Goal: Transaction & Acquisition: Obtain resource

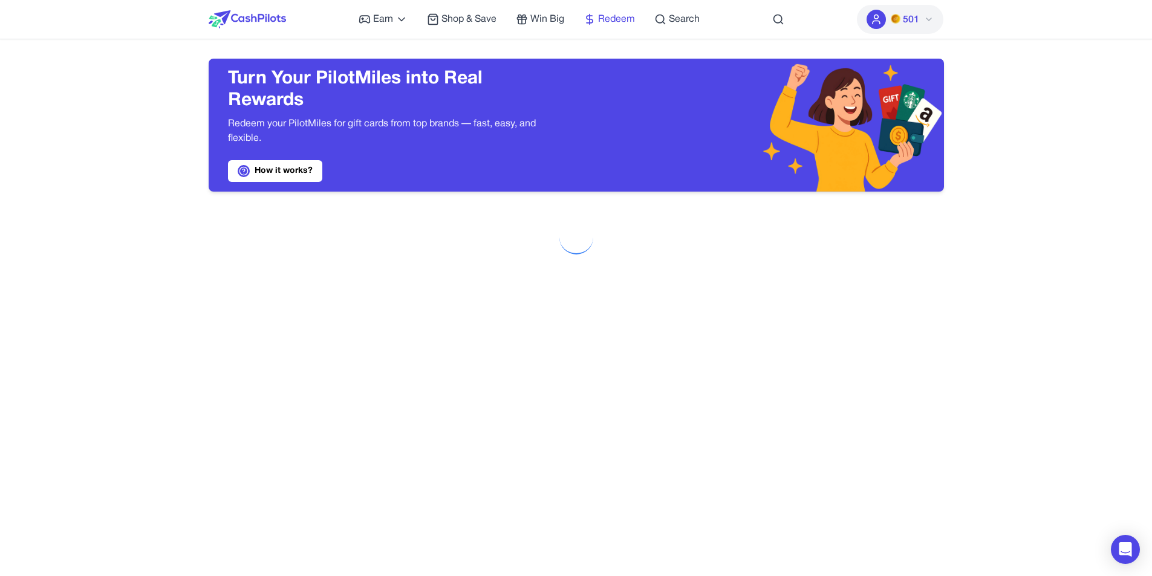
click at [610, 22] on span "Redeem" at bounding box center [616, 19] width 37 height 15
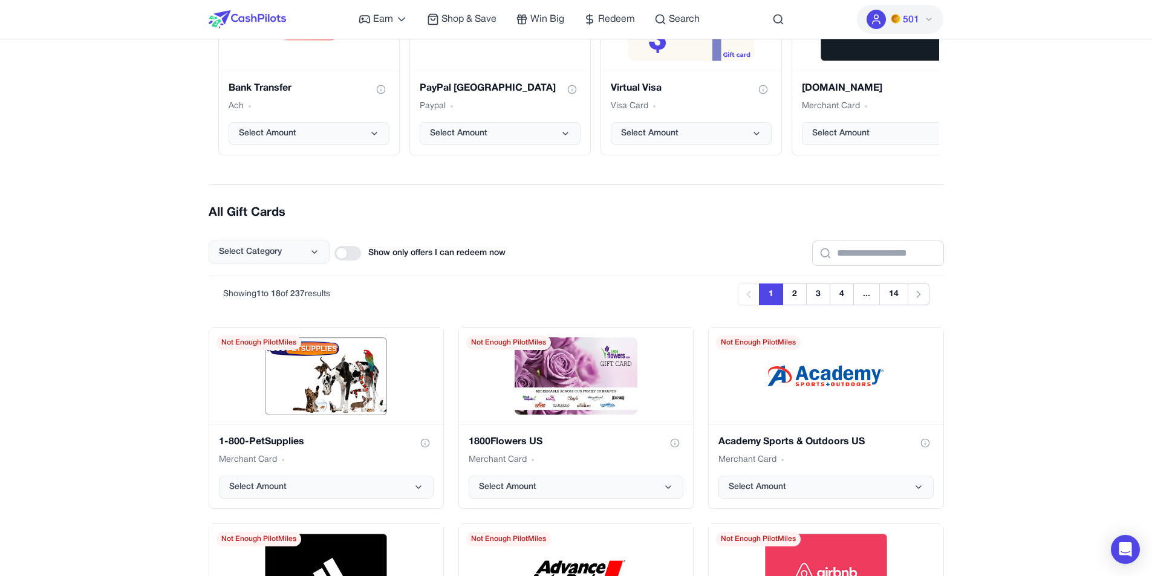
scroll to position [284, 0]
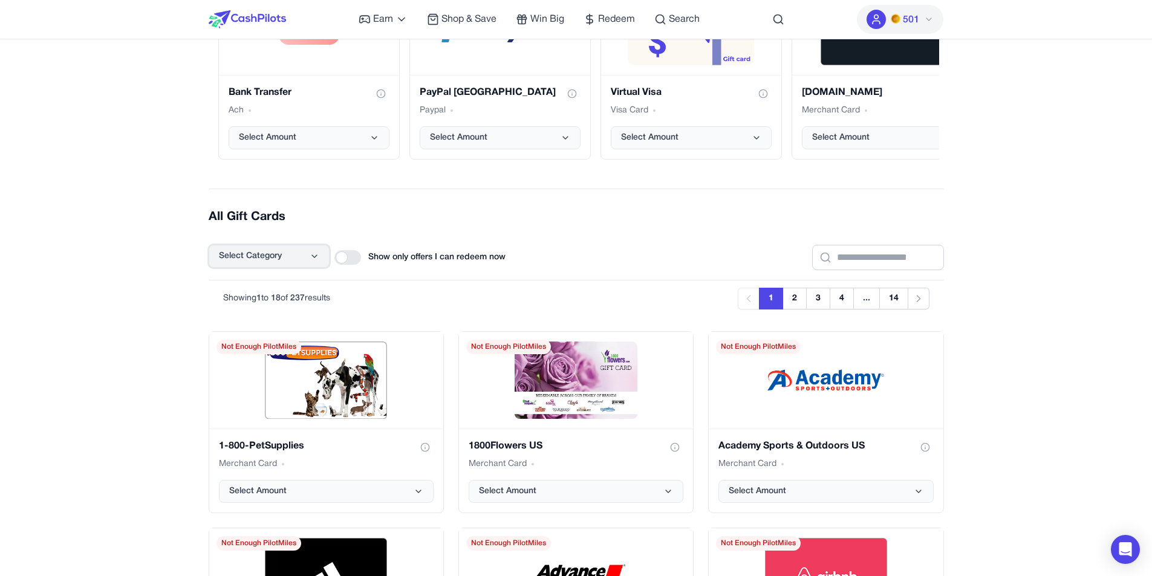
click at [315, 260] on icon at bounding box center [315, 257] width 10 height 10
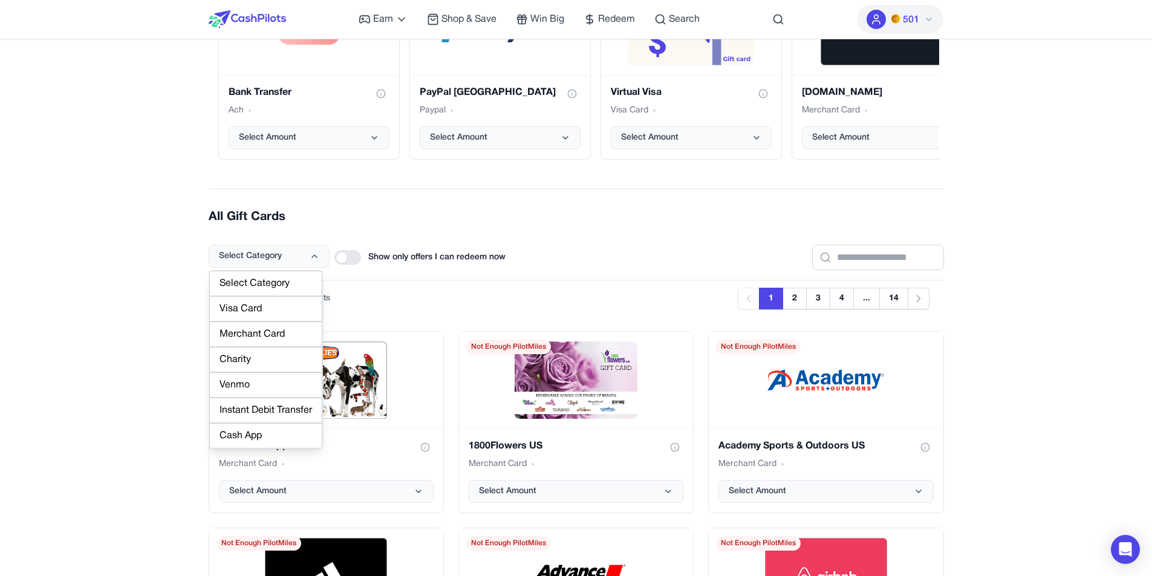
click at [273, 388] on div "Venmo" at bounding box center [265, 385] width 113 height 25
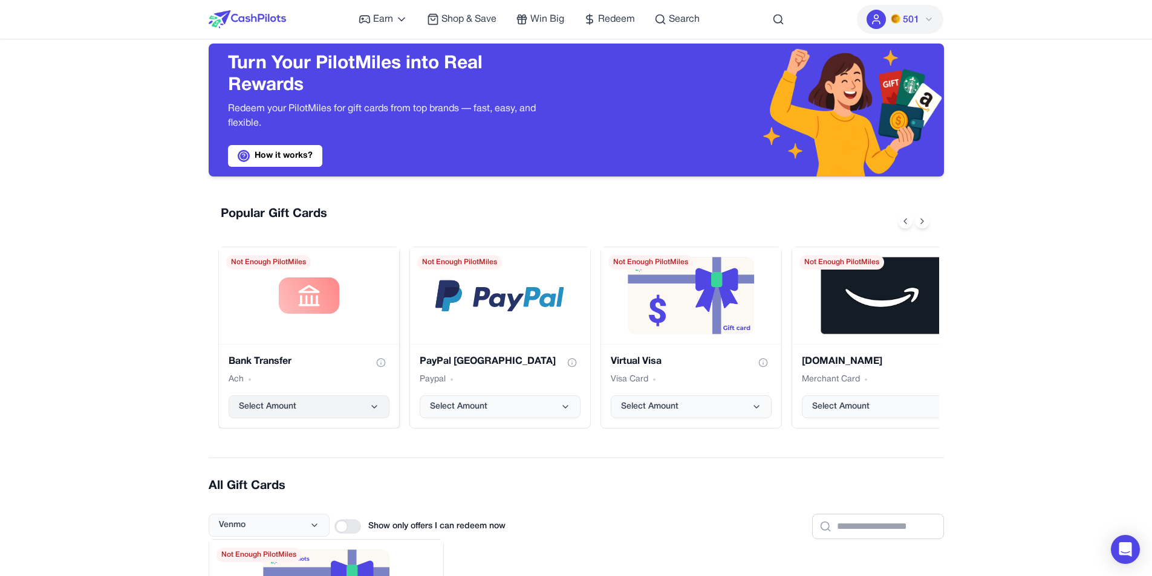
scroll to position [0, 0]
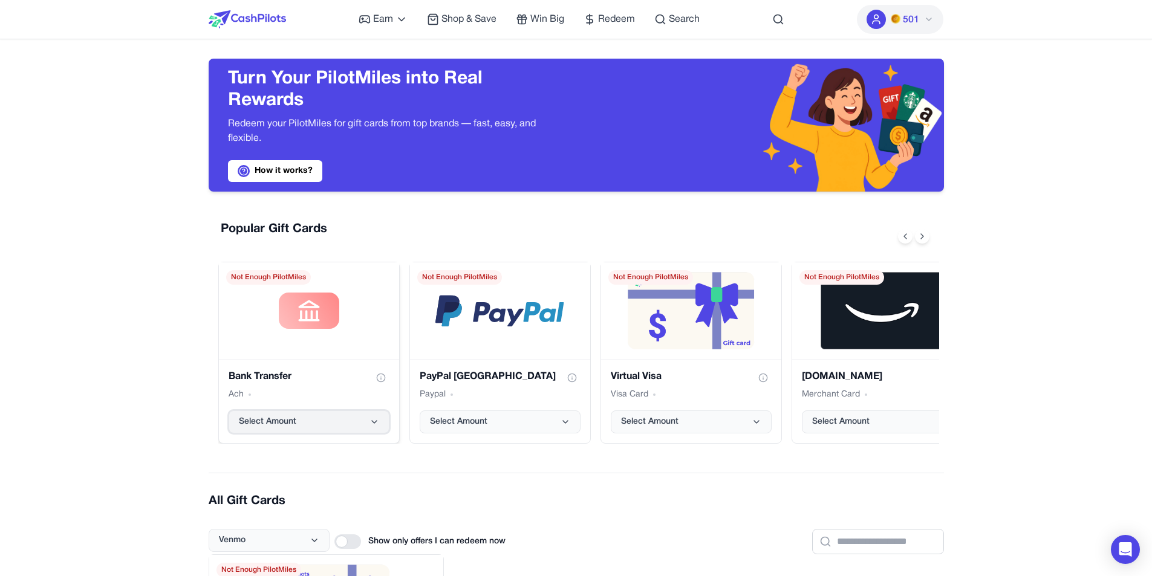
click at [327, 427] on button "Select Amount" at bounding box center [309, 422] width 161 height 23
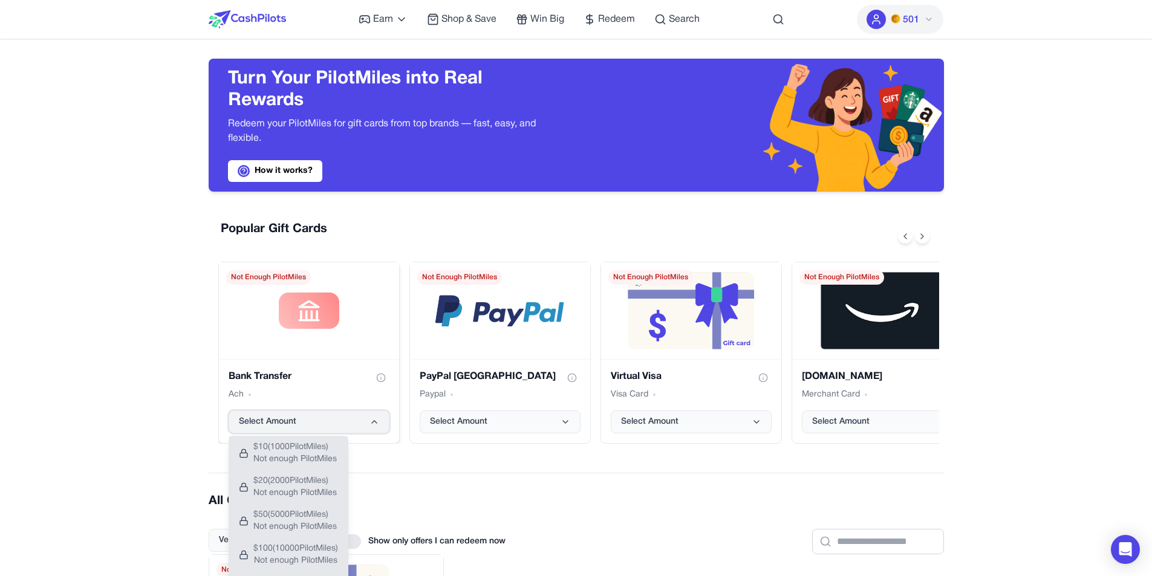
click at [343, 417] on button "Select Amount" at bounding box center [309, 422] width 161 height 23
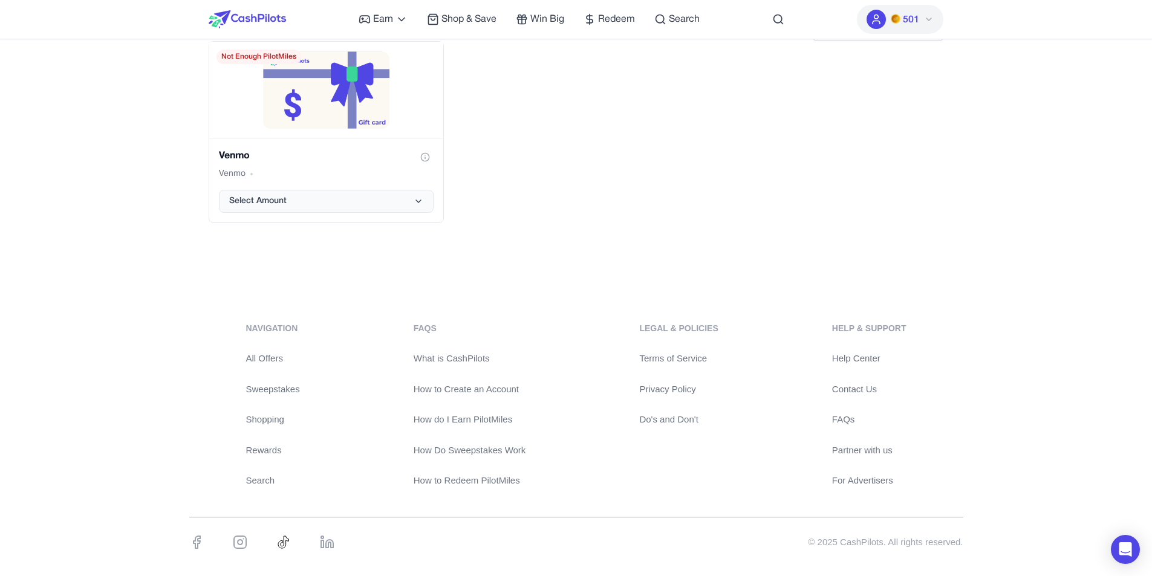
scroll to position [530, 0]
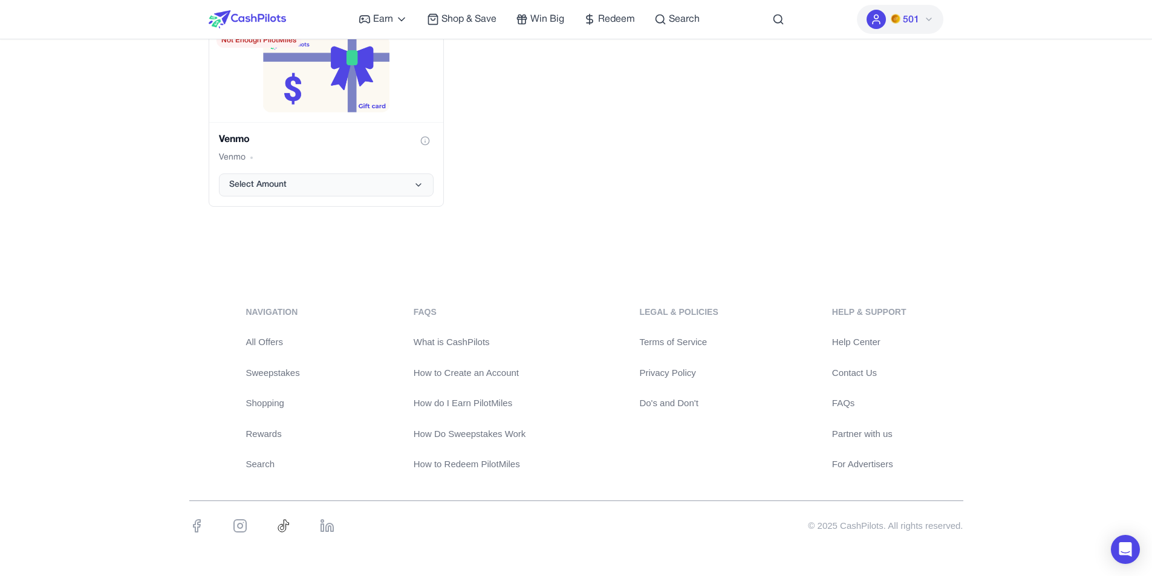
click at [455, 435] on link "How Do Sweepstakes Work" at bounding box center [470, 435] width 113 height 14
